Goal: Task Accomplishment & Management: Manage account settings

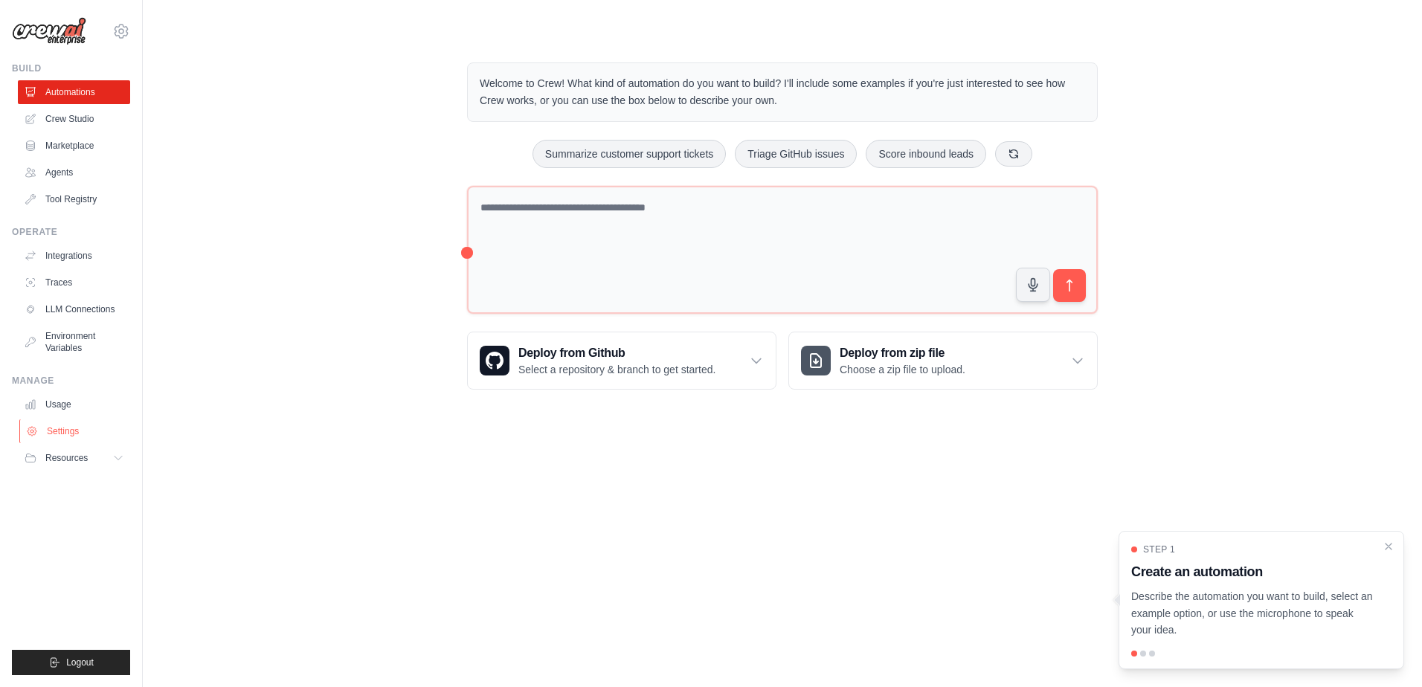
click at [86, 432] on link "Settings" at bounding box center [75, 431] width 112 height 24
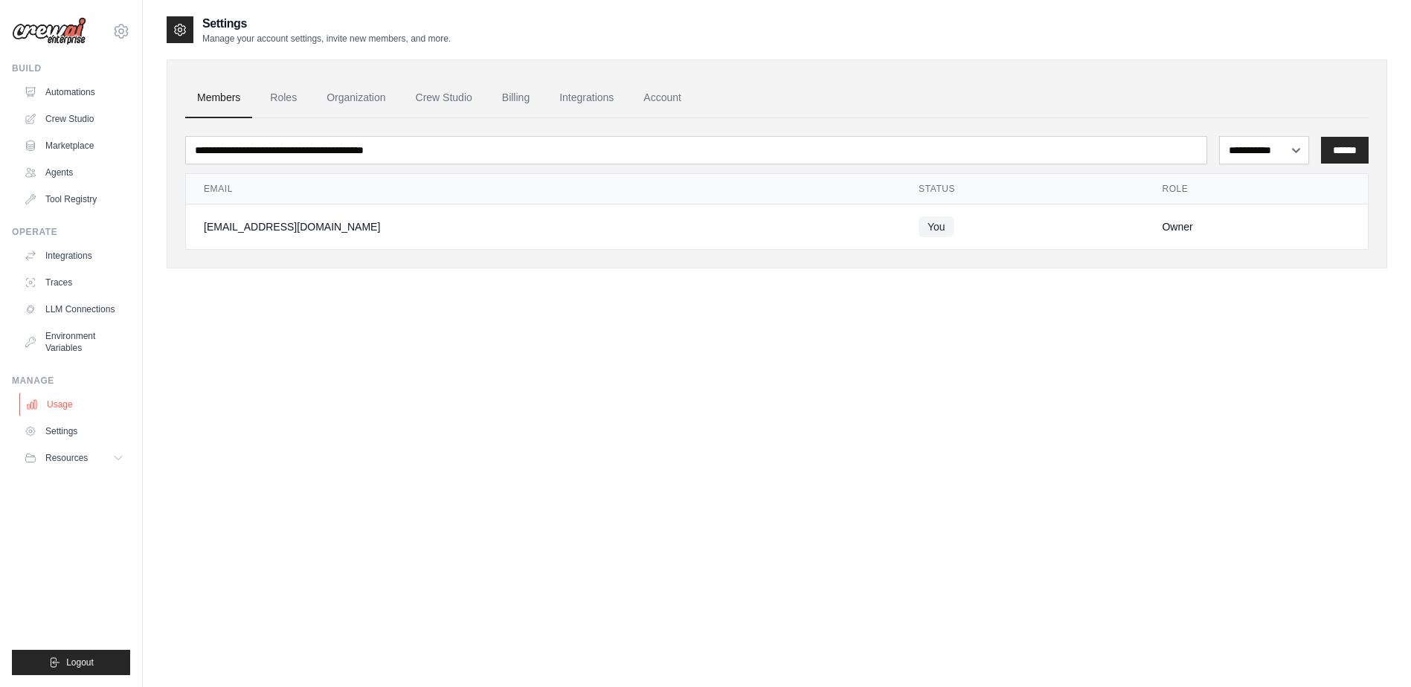
click at [71, 393] on link "Usage" at bounding box center [75, 405] width 112 height 24
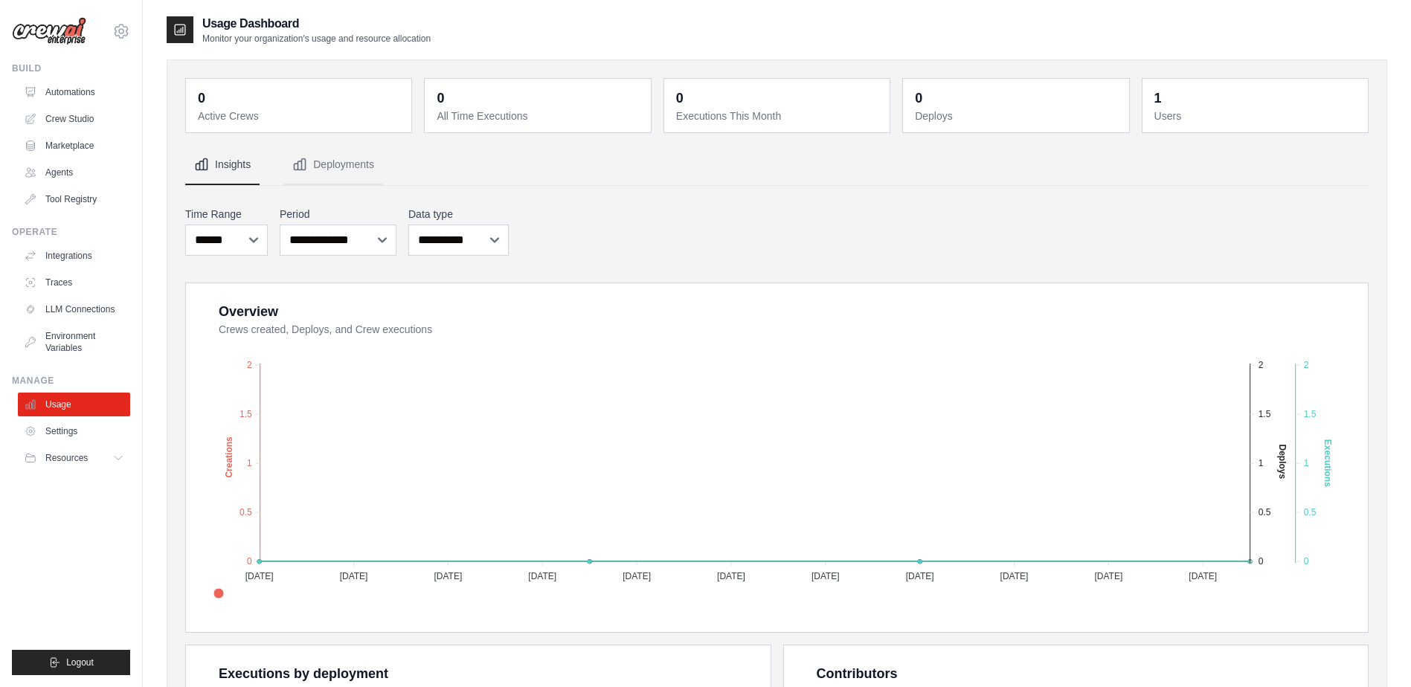
click at [1195, 117] on dt "Users" at bounding box center [1256, 116] width 204 height 15
click at [45, 444] on ul "Usage Settings Resources Documentation Blog" at bounding box center [74, 431] width 112 height 77
click at [53, 431] on link "Settings" at bounding box center [75, 431] width 112 height 24
